Goal: Task Accomplishment & Management: Use online tool/utility

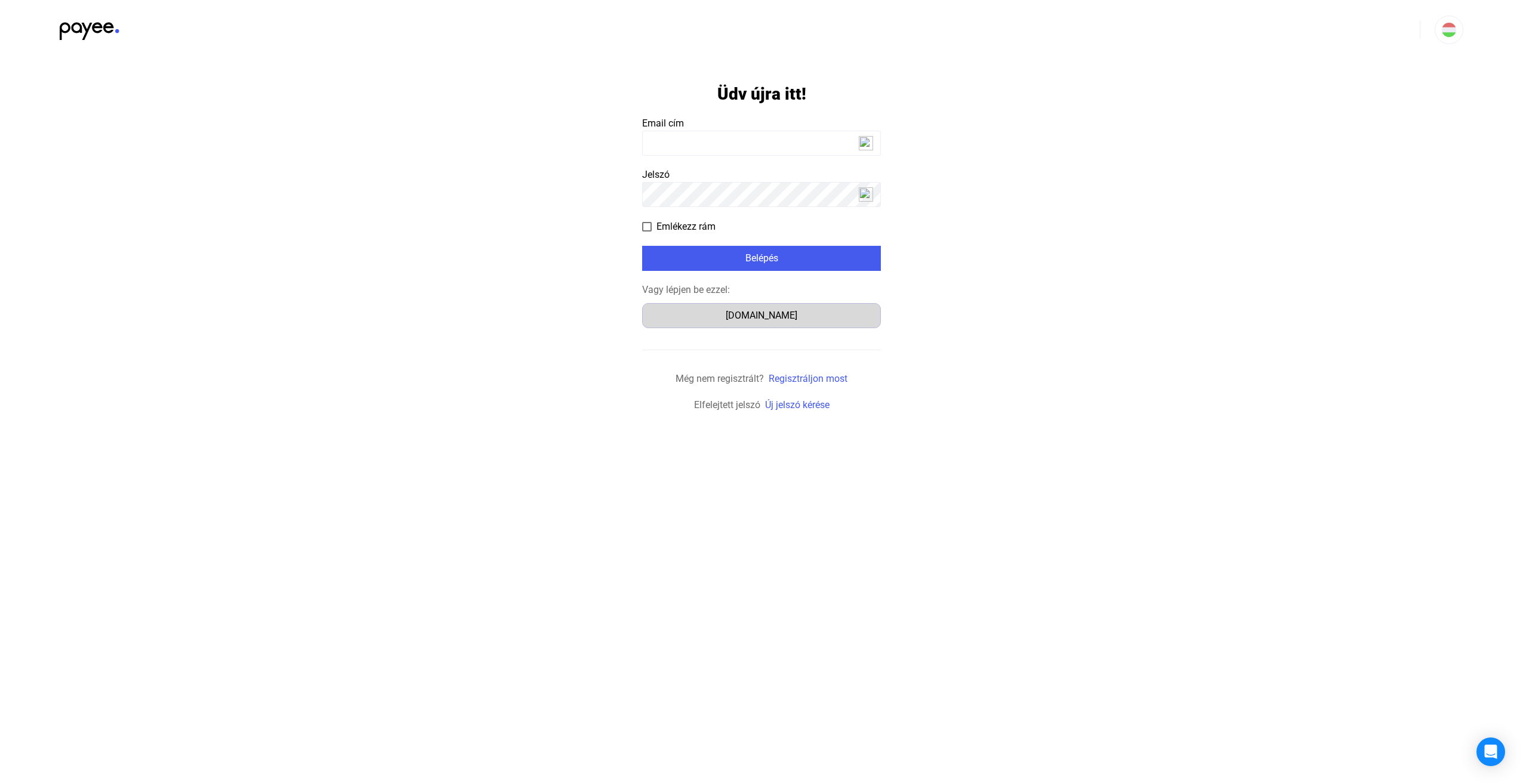
click at [751, 314] on div "[DOMAIN_NAME]" at bounding box center [762, 315] width 231 height 14
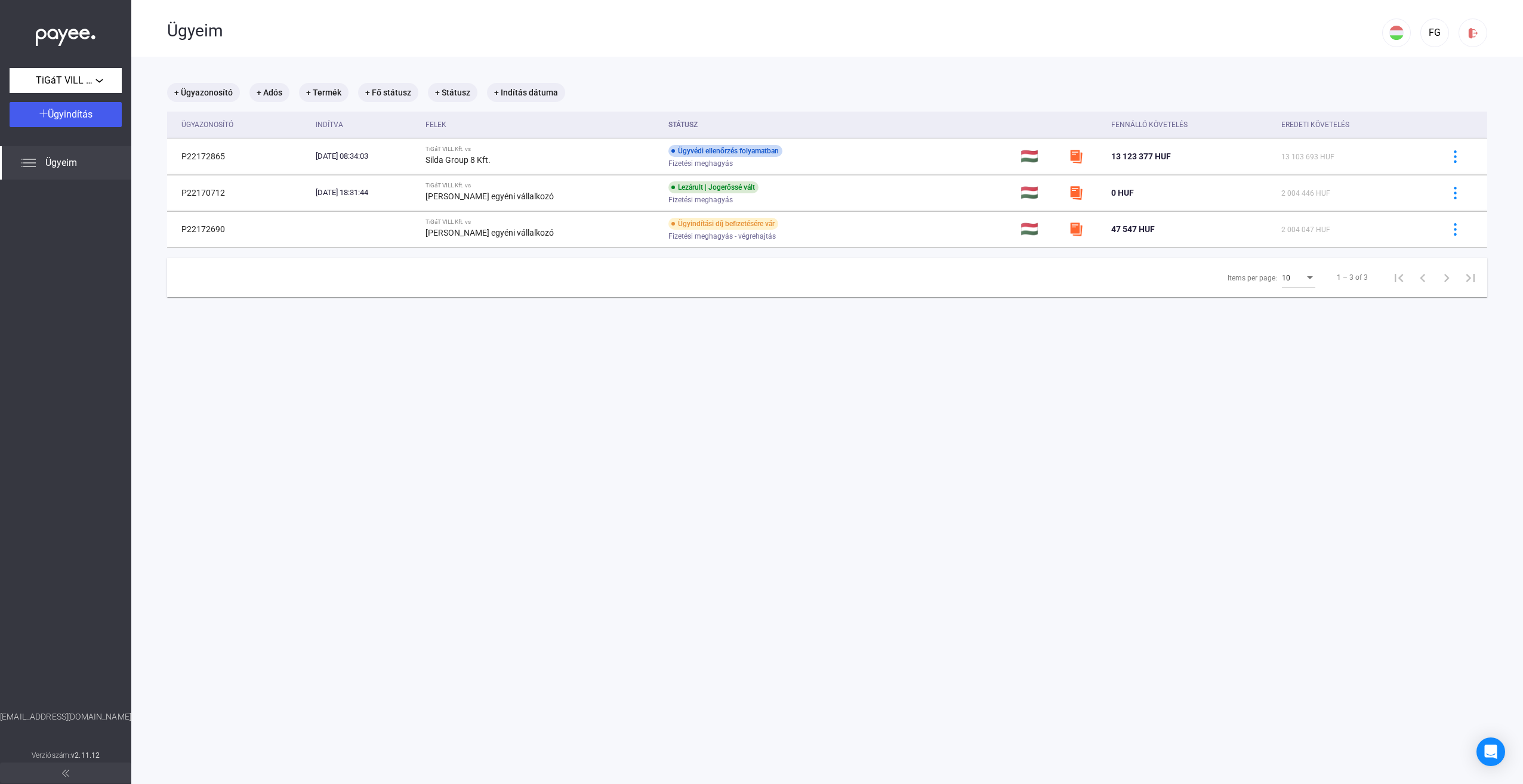
click at [797, 428] on main "+ Ügyazonosító + Adós + Termék + Fő státusz + Státusz + Indítás dátuma Ügyazono…" at bounding box center [827, 448] width 1391 height 784
